Goal: Information Seeking & Learning: Learn about a topic

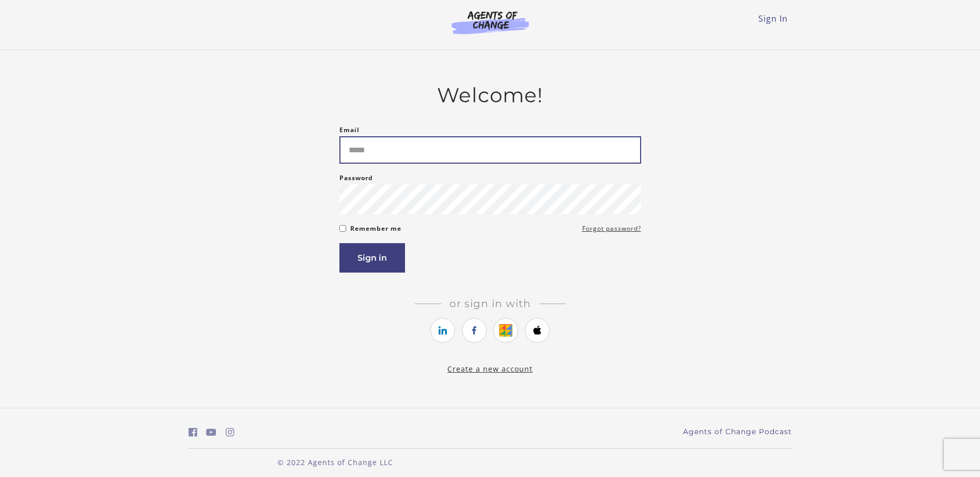
click at [428, 152] on input "Email" at bounding box center [490, 149] width 302 height 27
type input "**********"
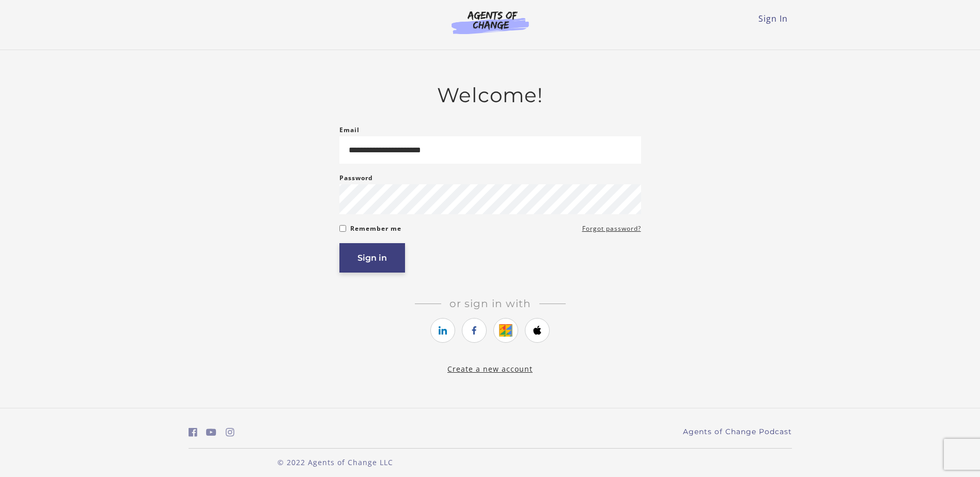
click at [377, 263] on button "Sign in" at bounding box center [372, 257] width 66 height 29
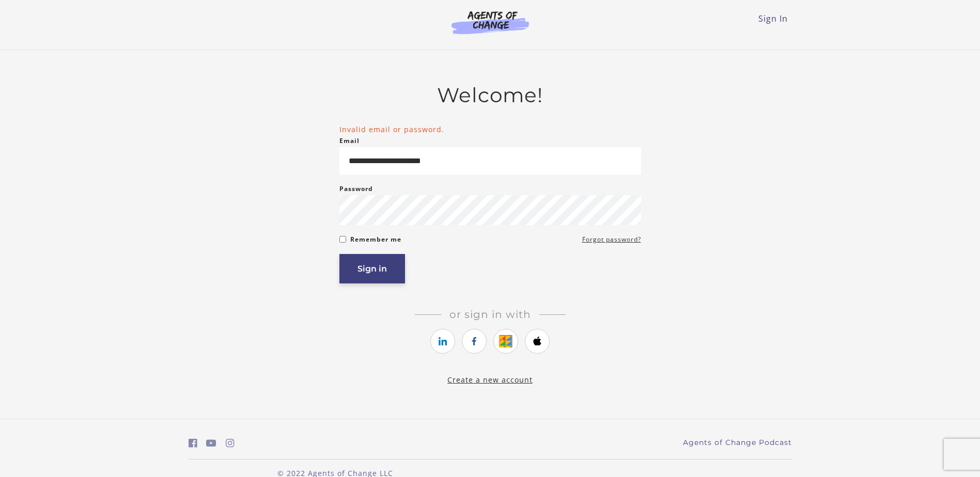
click at [390, 269] on button "Sign in" at bounding box center [372, 268] width 66 height 29
click at [388, 261] on button "Sign in" at bounding box center [372, 268] width 66 height 29
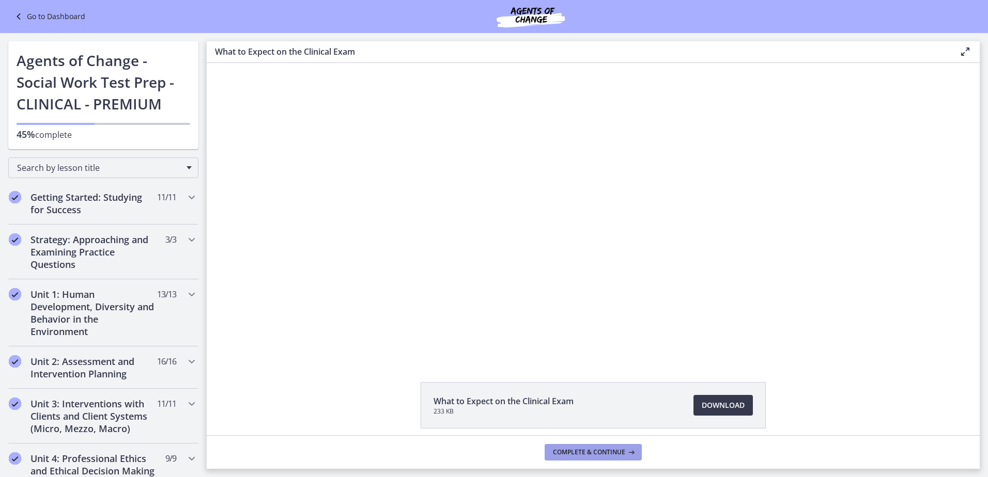
click at [616, 458] on button "Complete & continue" at bounding box center [592, 452] width 97 height 17
click at [732, 402] on span "Download Opens in a new window" at bounding box center [722, 405] width 43 height 12
click at [941, 97] on div "Click for sound @keyframes VOLUME_SMALL_WAVE_FLASH { 0% { opacity: 0; } 33% { o…" at bounding box center [593, 210] width 773 height 295
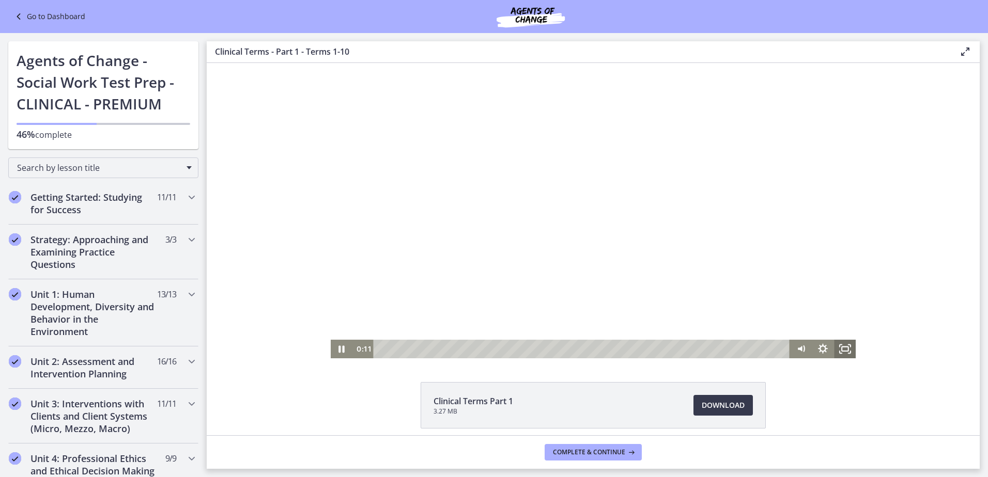
click at [845, 348] on icon "Fullscreen" at bounding box center [845, 349] width 22 height 19
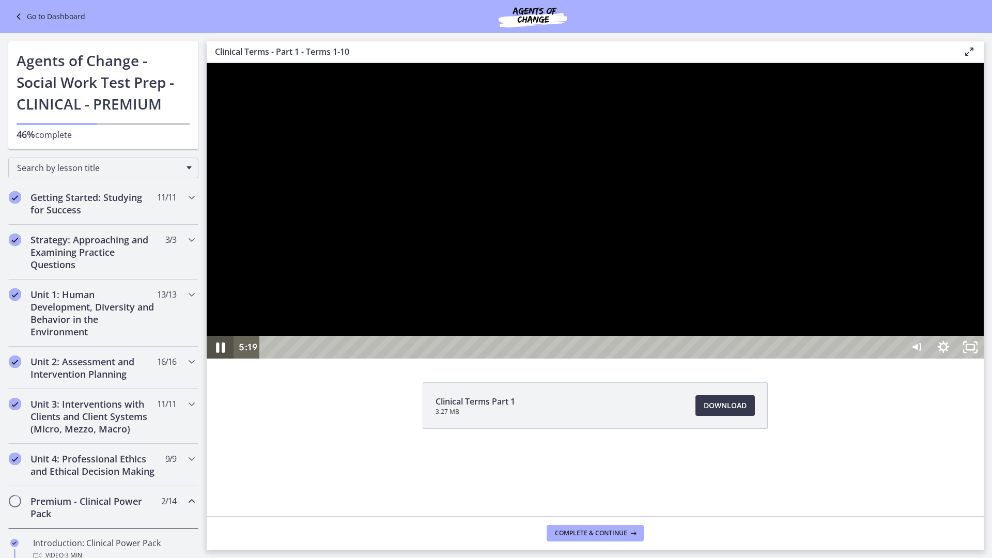
click at [213, 361] on icon "Pause" at bounding box center [220, 347] width 32 height 27
click at [986, 361] on icon "Unfullscreen" at bounding box center [970, 347] width 32 height 27
